Goal: Transaction & Acquisition: Book appointment/travel/reservation

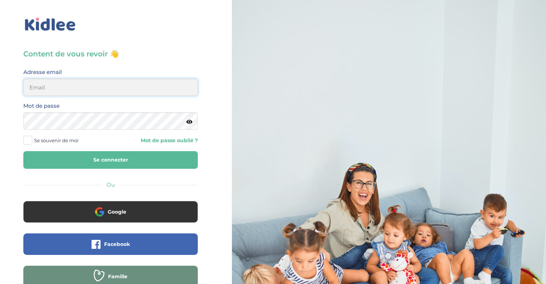
type input "morgane.jabbour@gmail.com"
click at [94, 157] on button "Se connecter" at bounding box center [110, 160] width 175 height 18
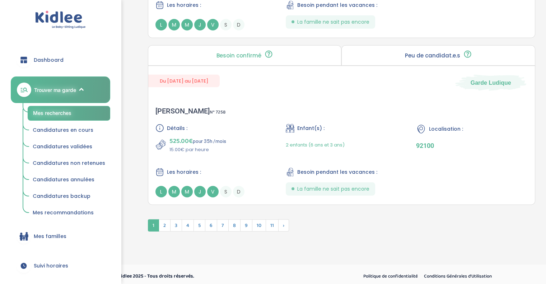
scroll to position [1944, 0]
click at [166, 224] on span "2" at bounding box center [165, 225] width 12 height 12
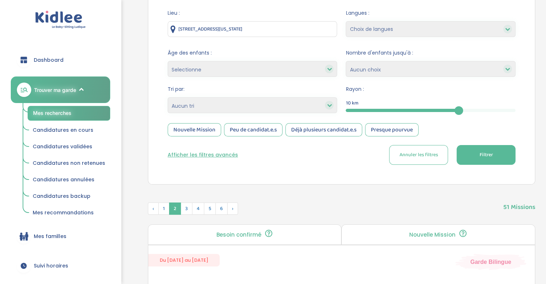
scroll to position [52, 0]
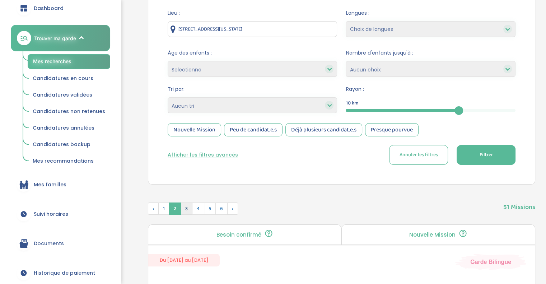
click at [184, 208] on span "3" at bounding box center [187, 209] width 12 height 12
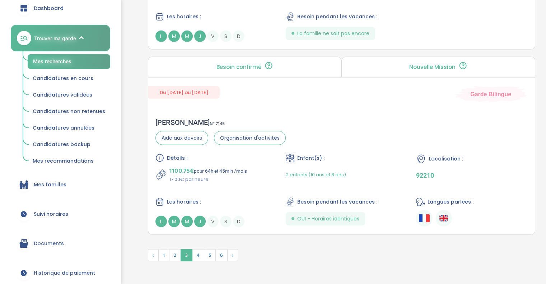
scroll to position [1982, 0]
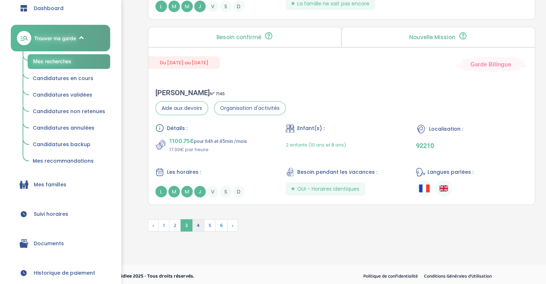
click at [194, 222] on span "4" at bounding box center [198, 225] width 12 height 12
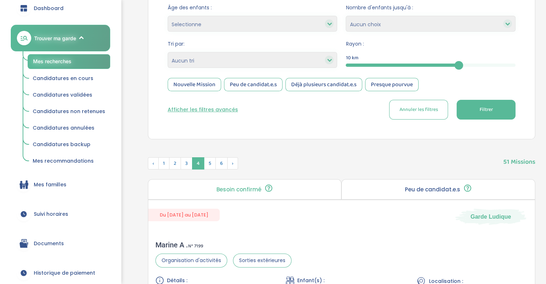
scroll to position [136, 0]
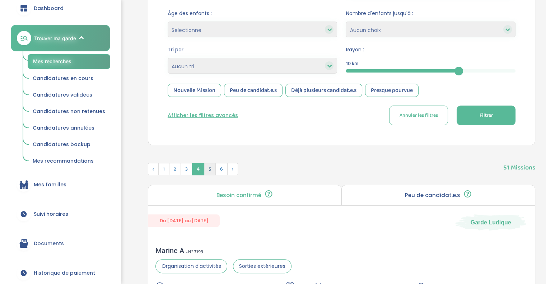
click at [208, 167] on span "5" at bounding box center [210, 169] width 12 height 12
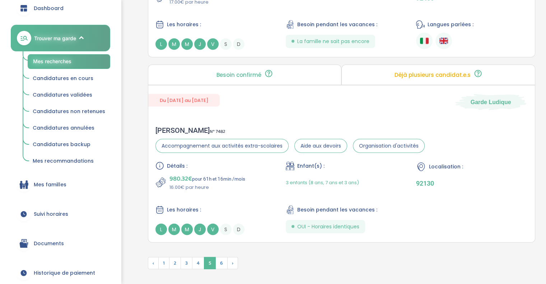
scroll to position [1944, 0]
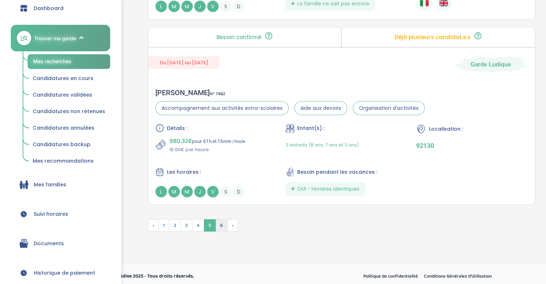
click at [223, 219] on span "6" at bounding box center [222, 225] width 12 height 12
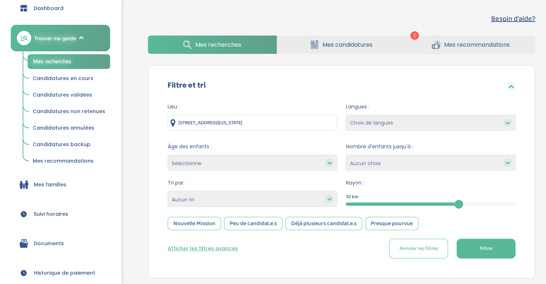
scroll to position [0, 0]
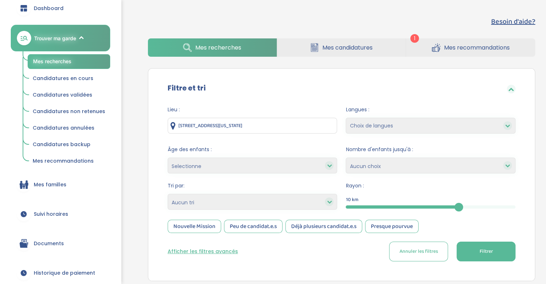
click at [443, 43] on link "Mes recommandations" at bounding box center [470, 47] width 129 height 18
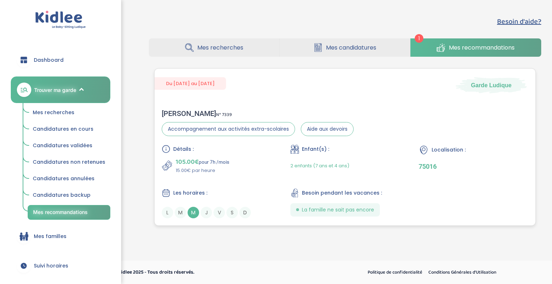
click at [247, 179] on div "Détails : 105.00€ pour 7h /mois 15.00€ par heure Enfant(s) : 2 enfants (7 ans e…" at bounding box center [345, 182] width 366 height 74
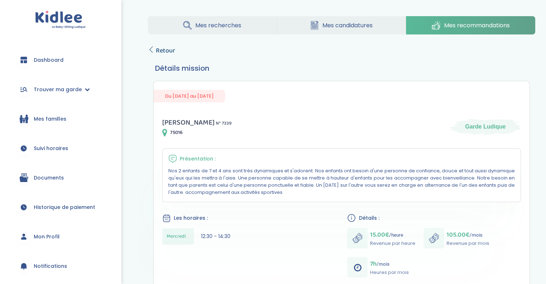
click at [173, 50] on span "Retour" at bounding box center [165, 51] width 19 height 10
